Goal: Navigation & Orientation: Understand site structure

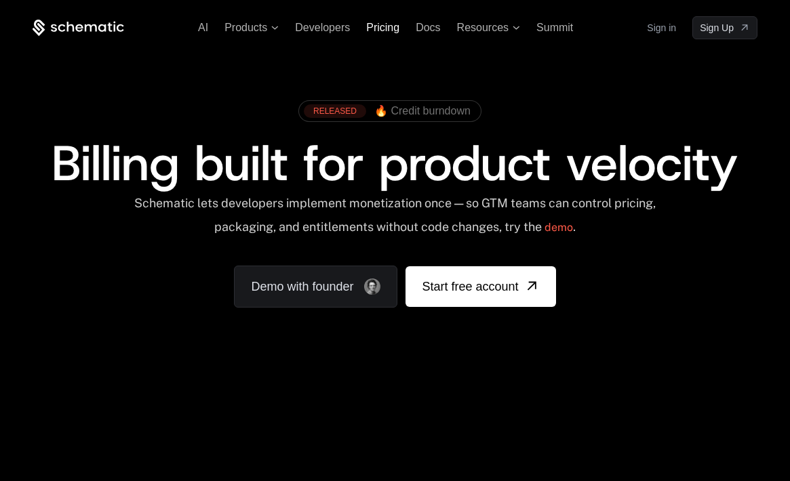
click at [382, 27] on span "Pricing" at bounding box center [382, 28] width 33 height 12
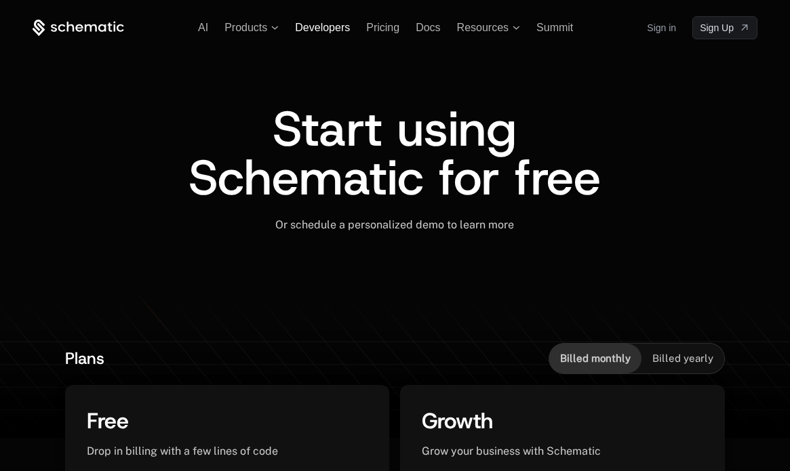
click at [322, 27] on span "Developers" at bounding box center [322, 28] width 55 height 12
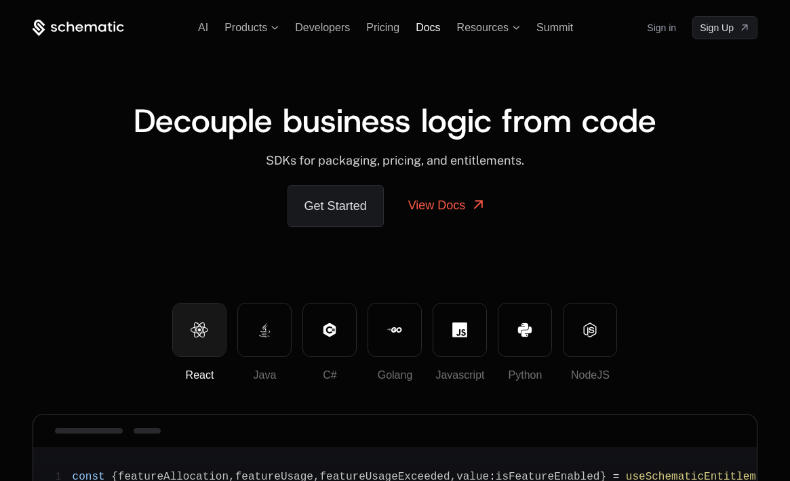
click at [428, 27] on span "Docs" at bounding box center [428, 28] width 24 height 12
